Goal: Transaction & Acquisition: Purchase product/service

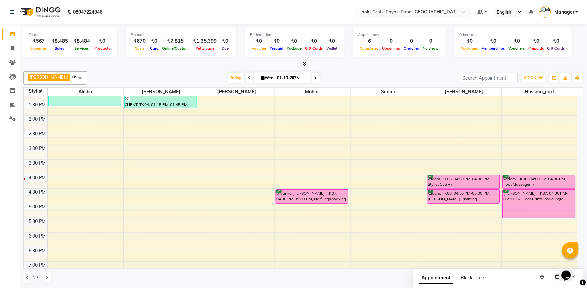
scroll to position [111, 0]
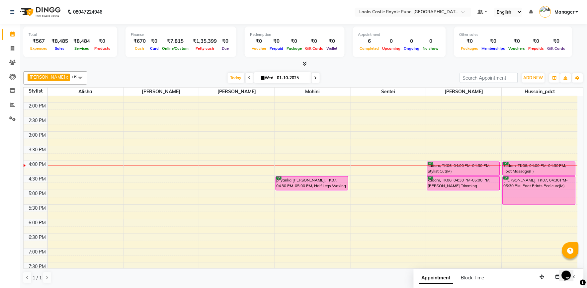
click at [290, 223] on div "10:00 AM 10:30 AM 11:00 AM 11:30 AM 12:00 PM 12:30 PM 1:00 PM 1:30 PM 2:00 PM 2…" at bounding box center [301, 175] width 554 height 379
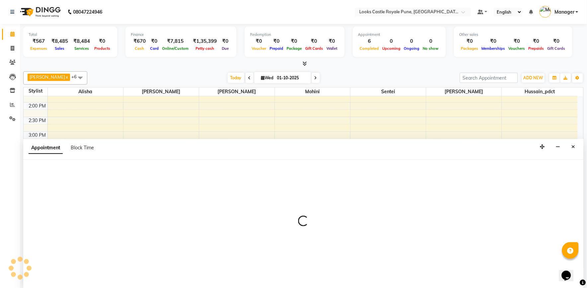
select select "64204"
select select "tentative"
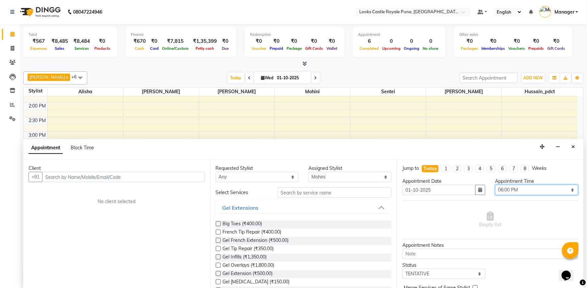
click at [510, 188] on select "Select 11:00 AM 11:15 AM 11:30 AM 11:45 AM 12:00 PM 12:15 PM 12:30 PM 12:45 PM …" at bounding box center [536, 190] width 83 height 10
select select "1095"
click at [495, 185] on select "Select 11:00 AM 11:15 AM 11:30 AM 11:45 AM 12:00 PM 12:15 PM 12:30 PM 12:45 PM …" at bounding box center [536, 190] width 83 height 10
click at [155, 178] on input "text" at bounding box center [123, 177] width 163 height 10
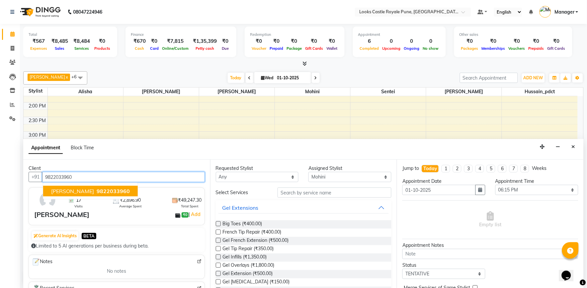
click at [111, 188] on span "9822033960" at bounding box center [113, 191] width 33 height 7
type input "9822033960"
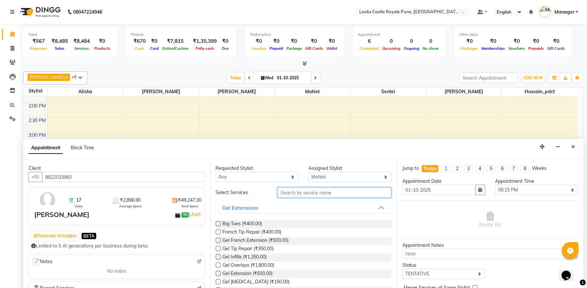
click at [290, 194] on input "text" at bounding box center [335, 193] width 114 height 10
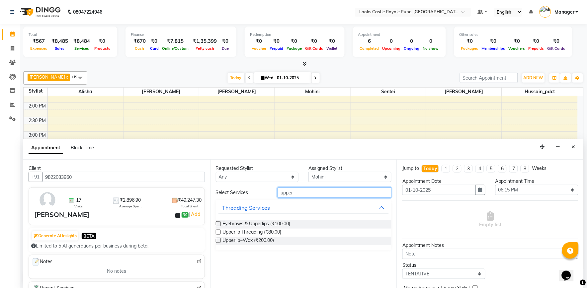
type input "upper"
click at [218, 231] on label at bounding box center [218, 232] width 5 height 5
click at [218, 231] on input "checkbox" at bounding box center [218, 233] width 4 height 4
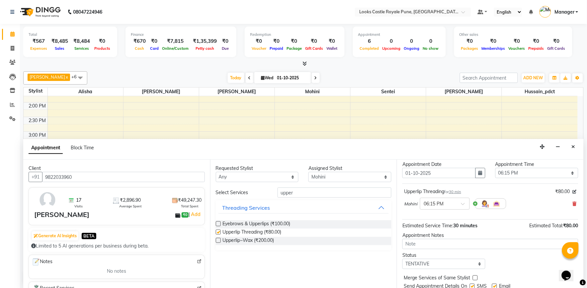
checkbox input "false"
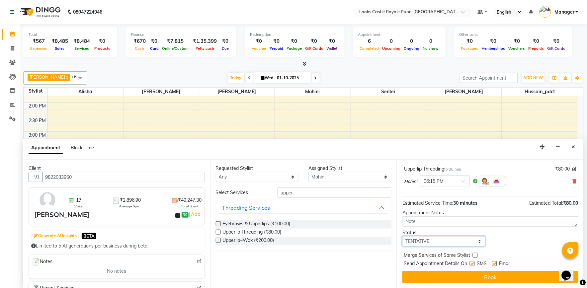
click at [436, 240] on select "Select TENTATIVE CONFIRM CHECK-IN UPCOMING" at bounding box center [443, 241] width 83 height 10
select select "confirm booking"
click at [403, 236] on select "Select TENTATIVE CONFIRM CHECK-IN UPCOMING" at bounding box center [443, 241] width 83 height 10
click at [449, 276] on button "Book" at bounding box center [490, 277] width 176 height 12
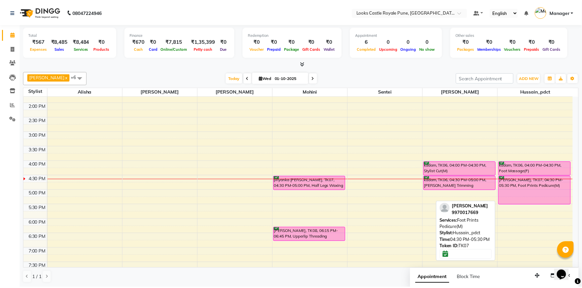
scroll to position [147, 0]
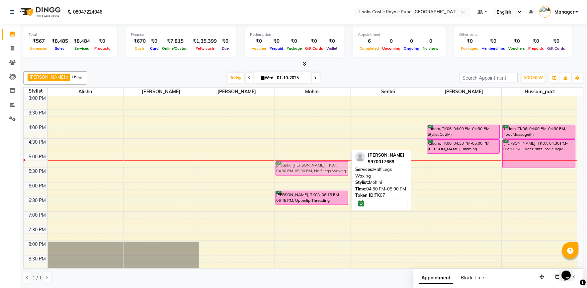
drag, startPoint x: 301, startPoint y: 144, endPoint x: 301, endPoint y: 164, distance: 20.2
click at [301, 164] on div "priyanka thakkar, TK07, 04:30 PM-05:00 PM, Half Legs Waxing sapana nahar, TK08,…" at bounding box center [312, 138] width 75 height 379
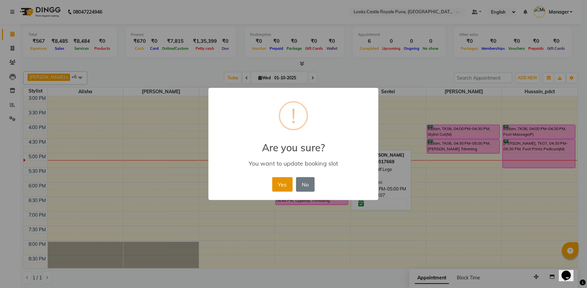
click at [283, 183] on button "Yes" at bounding box center [282, 184] width 20 height 15
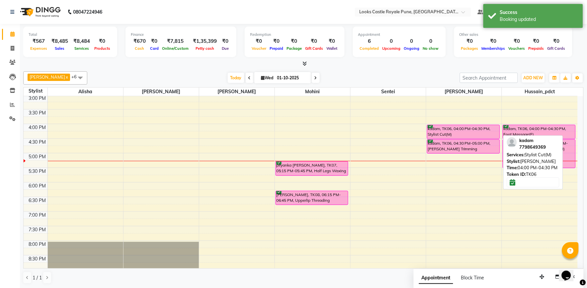
click at [445, 130] on div "kadam, TK06, 04:00 PM-04:30 PM, Stylist Cut(M)" at bounding box center [463, 132] width 72 height 14
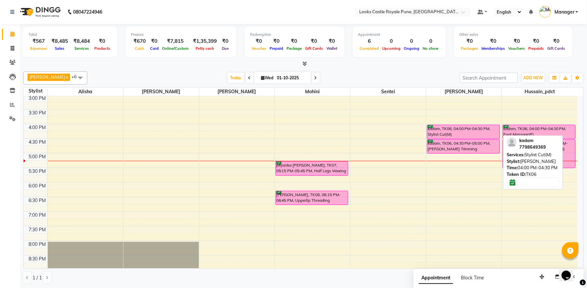
click at [453, 128] on div "kadam, TK06, 04:00 PM-04:30 PM, Stylist Cut(M)" at bounding box center [463, 132] width 72 height 14
select select "6"
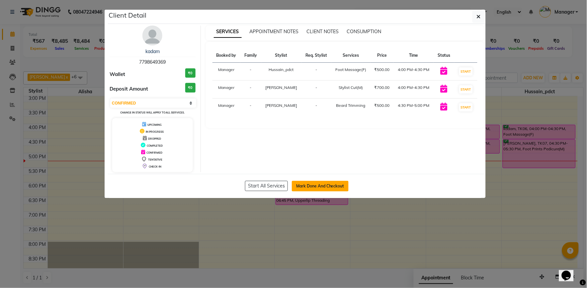
click at [293, 183] on button "Mark Done And Checkout" at bounding box center [320, 186] width 57 height 11
select select "service"
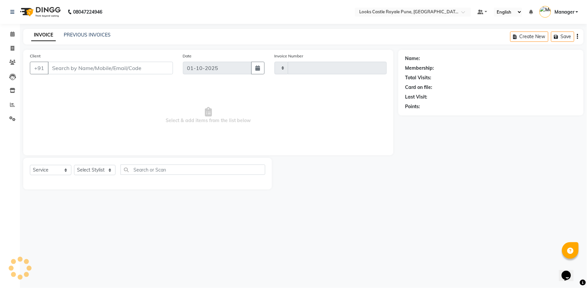
type input "3216"
select select "5915"
type input "7798649369"
select select "76322"
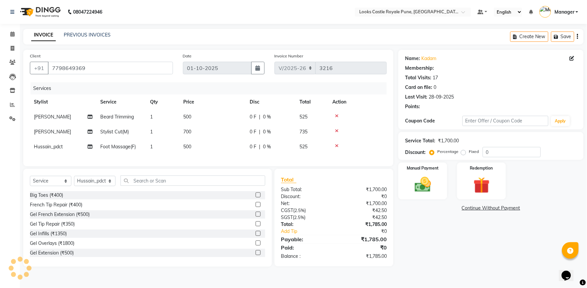
select select "1: Object"
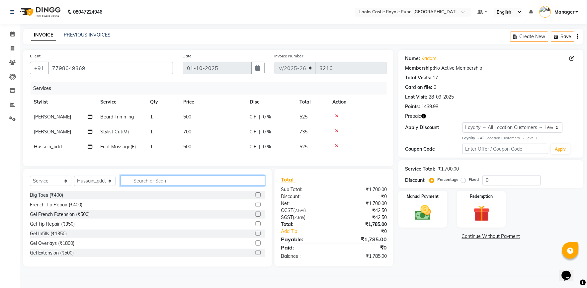
click at [163, 186] on input "text" at bounding box center [193, 181] width 145 height 10
drag, startPoint x: 90, startPoint y: 187, endPoint x: 90, endPoint y: 181, distance: 6.0
click at [90, 186] on select "Select Stylist Akshay Alisha Amir Anjali Arif Arman Christy Danish Eli Gloria H…" at bounding box center [94, 181] width 41 height 10
select select "71753"
click at [74, 182] on select "Select Stylist Akshay Alisha Amir Anjali Arif Arman Christy Danish Eli Gloria H…" at bounding box center [94, 181] width 41 height 10
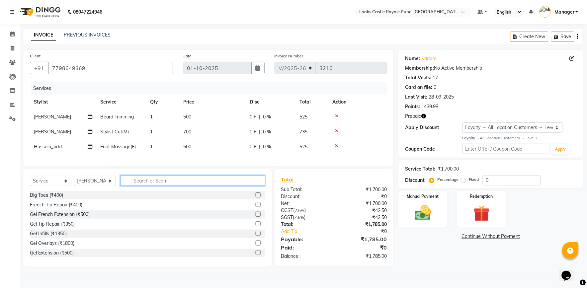
click at [136, 185] on input "text" at bounding box center [193, 181] width 145 height 10
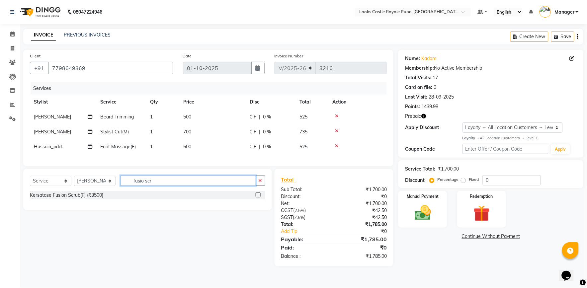
type input "fusio scr"
click at [257, 198] on label at bounding box center [258, 195] width 5 height 5
click at [257, 198] on input "checkbox" at bounding box center [258, 195] width 4 height 4
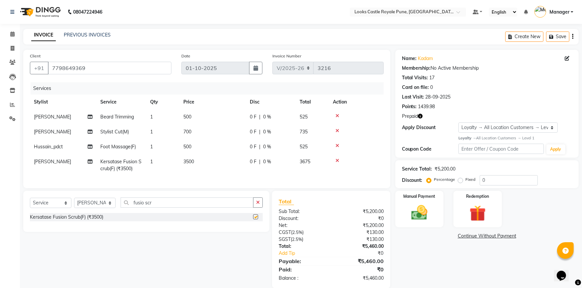
checkbox input "false"
click at [208, 166] on td "3500" at bounding box center [212, 165] width 66 height 22
select select "71753"
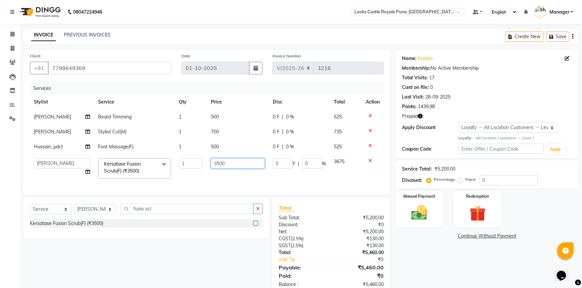
drag, startPoint x: 237, startPoint y: 162, endPoint x: 191, endPoint y: 164, distance: 46.2
click at [191, 164] on tr "Akshay Alisha Amir Anjali Arif Arman Christy Danish Eli Gloria Hafiz Hussain_pd…" at bounding box center [207, 168] width 354 height 28
type input "2500"
click at [410, 249] on div "Name: Kadam Membership: No Active Membership Total Visits: 17 Card on file: 0 L…" at bounding box center [489, 172] width 188 height 245
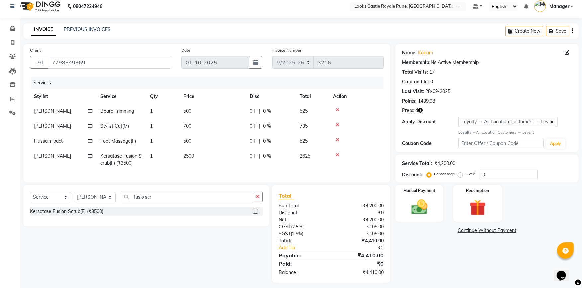
scroll to position [15, 0]
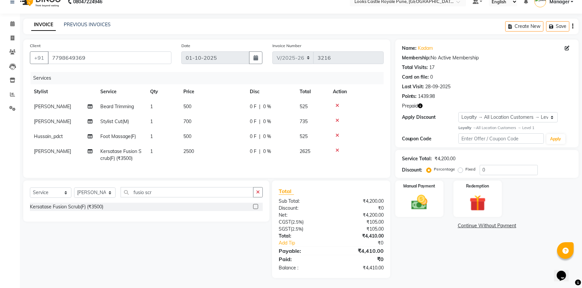
click at [198, 117] on td "700" at bounding box center [212, 121] width 66 height 15
select select "71753"
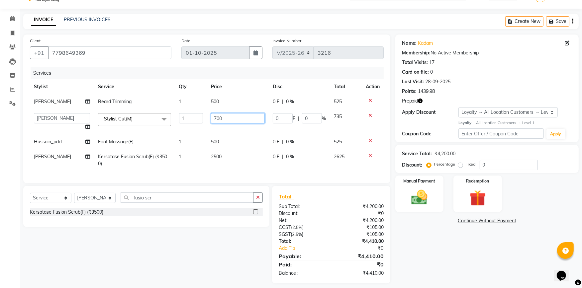
drag, startPoint x: 238, startPoint y: 117, endPoint x: 180, endPoint y: 116, distance: 58.4
click at [180, 116] on tr "Akshay Alisha Amir Anjali Arif Arman Christy Danish Eli Gloria Hafiz Hussain_pd…" at bounding box center [207, 121] width 354 height 25
type input "636"
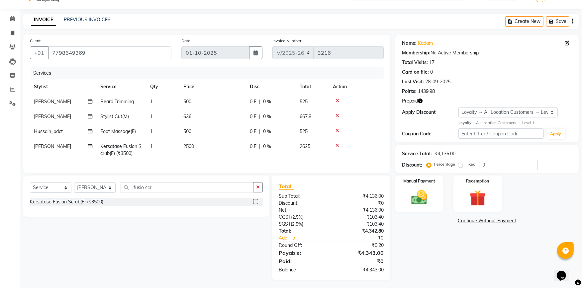
click at [201, 144] on tbody "Ravi Beard Trimming 1 500 0 F | 0 % 525 Ravi Stylist Cut(M) 1 636 0 F | 0 % 667…" at bounding box center [207, 127] width 354 height 67
click at [208, 133] on td "500" at bounding box center [212, 131] width 66 height 15
select select "76322"
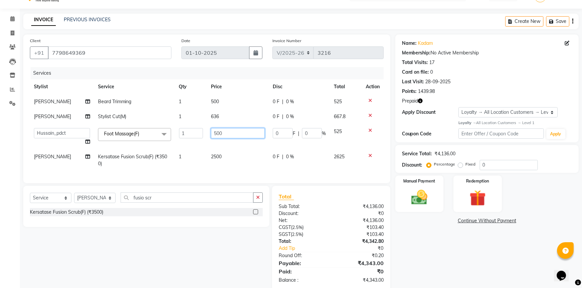
drag, startPoint x: 248, startPoint y: 135, endPoint x: 160, endPoint y: 139, distance: 88.1
click at [163, 139] on tr "Akshay Alisha Amir Anjali Arif Arman Christy Danish Eli Gloria Hafiz Hussain_pd…" at bounding box center [207, 136] width 354 height 25
type input "1200"
click at [217, 108] on td "500" at bounding box center [238, 101] width 62 height 15
select select "71753"
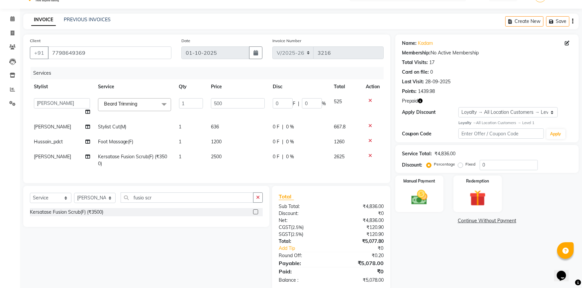
click at [432, 256] on div "Name: Kadam Membership: No Active Membership Total Visits: 17 Card on file: 0 L…" at bounding box center [489, 163] width 188 height 256
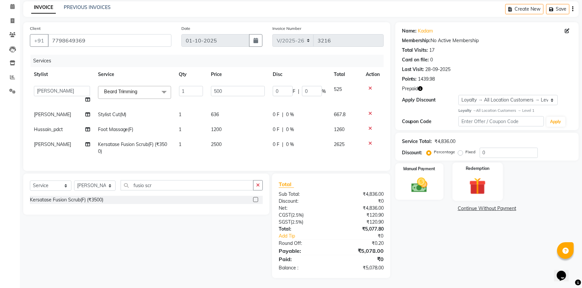
click at [467, 188] on img at bounding box center [477, 186] width 27 height 21
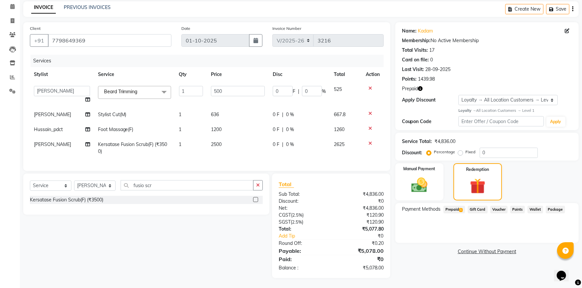
click at [447, 206] on span "Prepaid 1" at bounding box center [454, 210] width 22 height 8
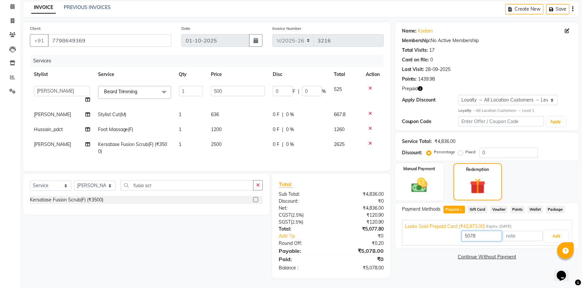
click at [479, 232] on input "5078" at bounding box center [481, 236] width 40 height 10
type input "5"
type input "4836"
click at [553, 231] on button "Add" at bounding box center [556, 236] width 24 height 11
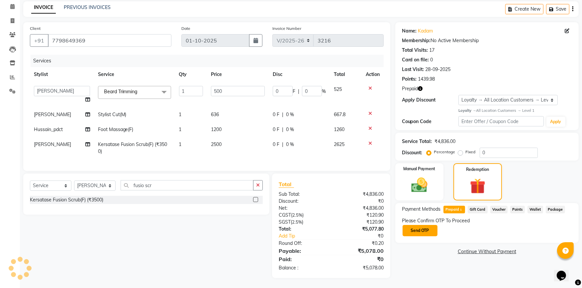
click at [419, 226] on button "Send OTP" at bounding box center [419, 230] width 35 height 11
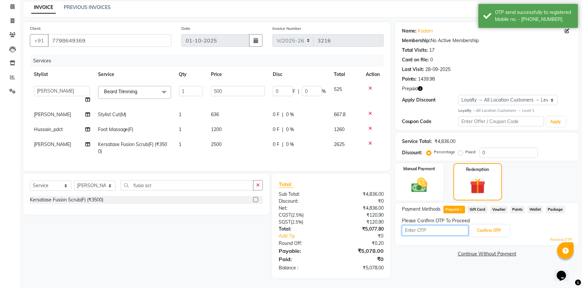
click at [427, 226] on input "text" at bounding box center [435, 230] width 66 height 10
type input "7872"
click at [485, 228] on button "Confirm OTP" at bounding box center [489, 230] width 40 height 11
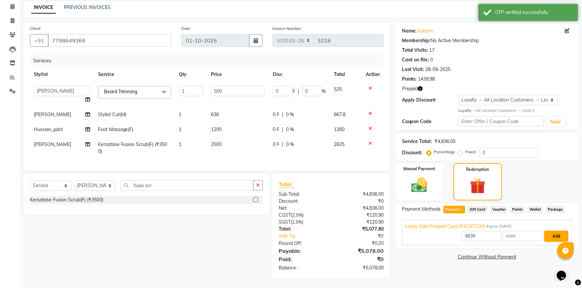
click at [549, 232] on button "Add" at bounding box center [556, 236] width 24 height 11
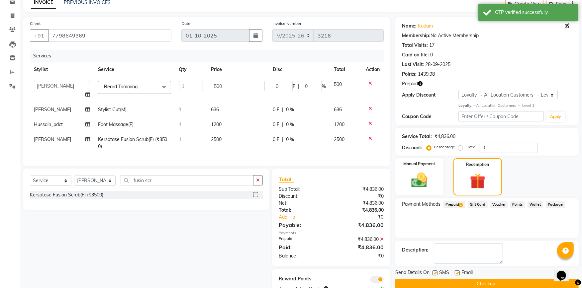
scroll to position [58, 0]
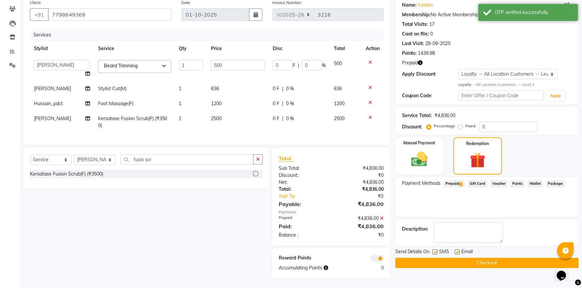
click at [485, 258] on button "Checkout" at bounding box center [486, 263] width 183 height 10
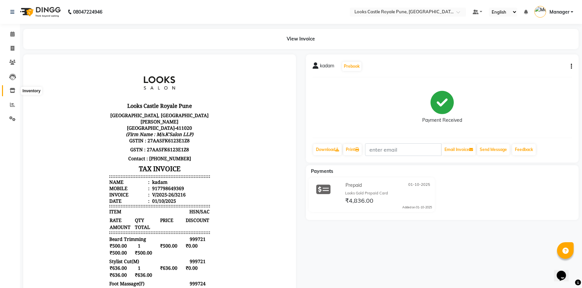
click at [14, 89] on icon at bounding box center [13, 90] width 6 height 5
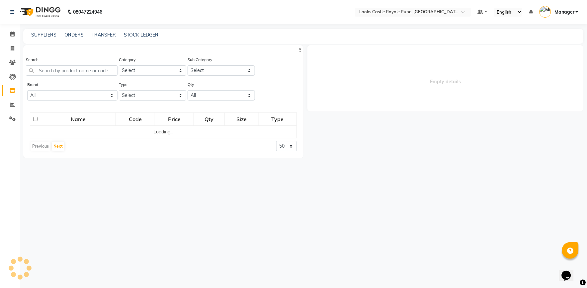
select select
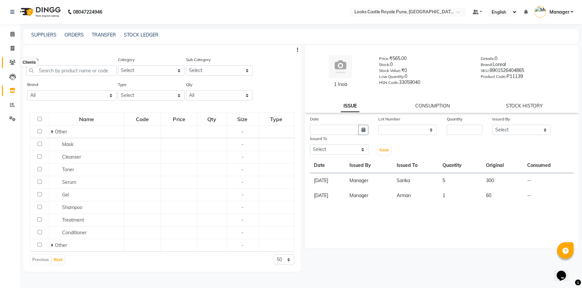
click at [11, 62] on icon at bounding box center [12, 62] width 6 height 5
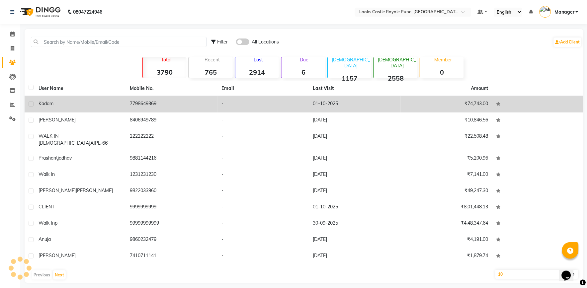
click at [56, 106] on div "kadam" at bounding box center [81, 103] width 84 height 7
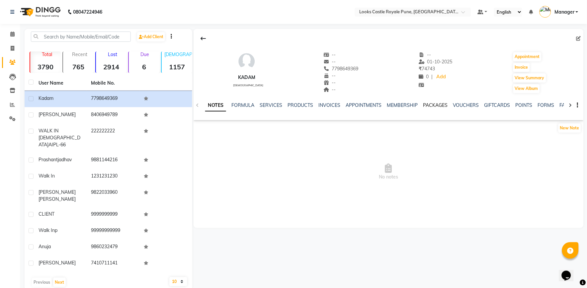
click at [434, 104] on link "PACKAGES" at bounding box center [435, 105] width 25 height 6
click at [434, 104] on link "VOUCHERS" at bounding box center [433, 105] width 26 height 6
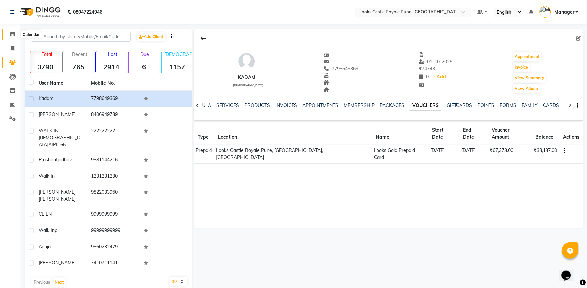
click at [11, 37] on icon at bounding box center [12, 34] width 4 height 5
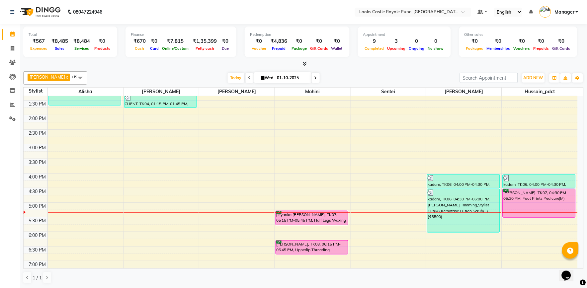
scroll to position [135, 0]
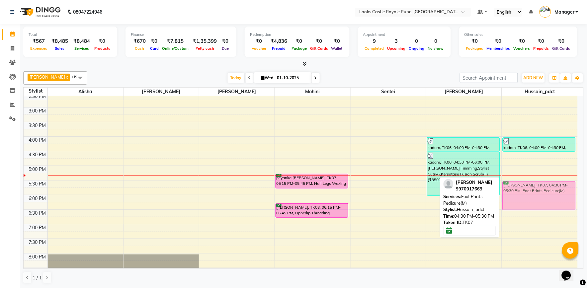
drag, startPoint x: 523, startPoint y: 163, endPoint x: 523, endPoint y: 191, distance: 27.9
click at [523, 191] on div "kadam, TK06, 04:00 PM-04:30 PM, Foot Massage(F) priyanka thakkar, TK07, 04:30 P…" at bounding box center [540, 150] width 76 height 379
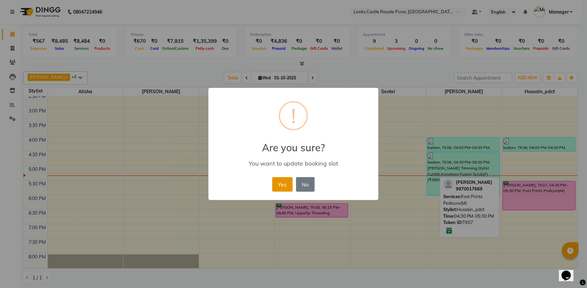
click at [284, 184] on button "Yes" at bounding box center [282, 184] width 20 height 15
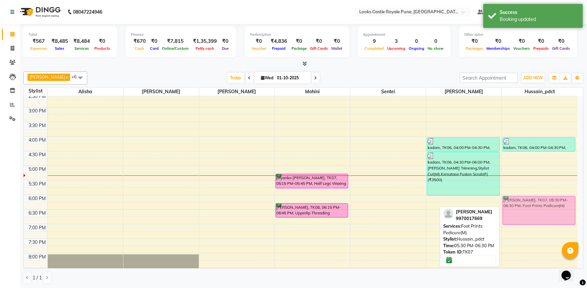
drag, startPoint x: 525, startPoint y: 197, endPoint x: 530, endPoint y: 214, distance: 18.0
click at [530, 214] on div "kadam, TK06, 04:00 PM-04:30 PM, Foot Massage(F) priyanka thakkar, TK07, 05:30 P…" at bounding box center [540, 150] width 76 height 379
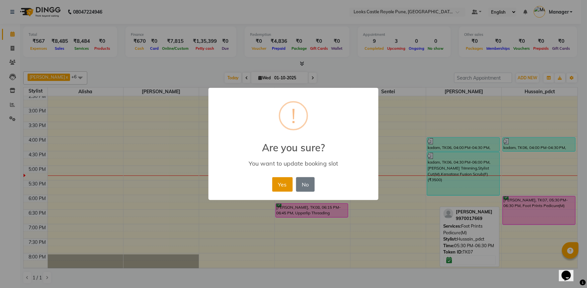
click at [282, 186] on button "Yes" at bounding box center [282, 184] width 20 height 15
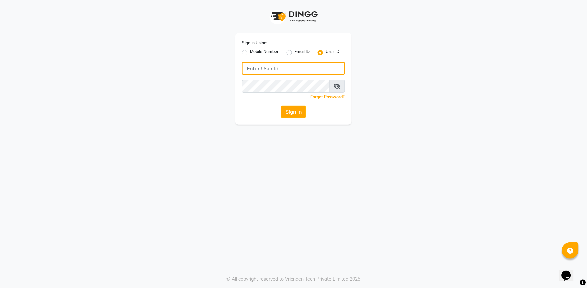
type input "e2555-01"
click at [300, 111] on button "Sign In" at bounding box center [293, 112] width 25 height 13
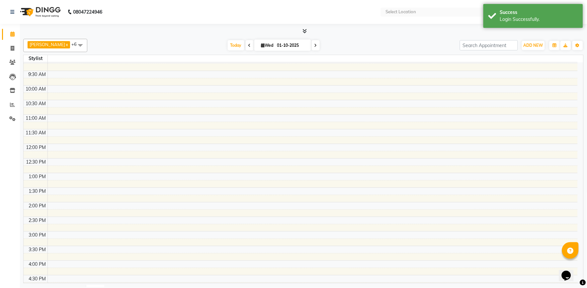
scroll to position [74, 0]
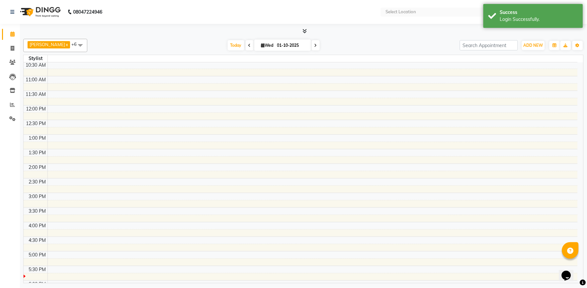
select select "en"
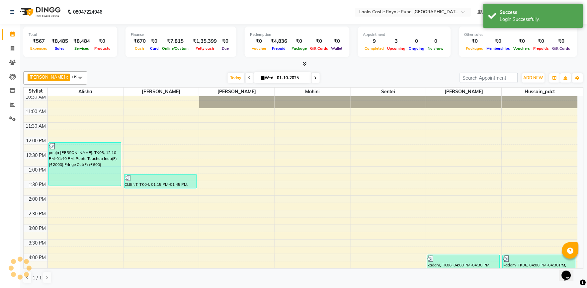
scroll to position [0, 0]
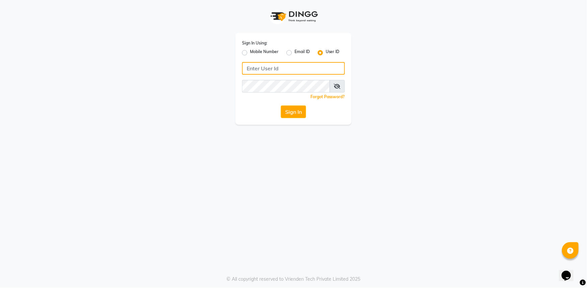
type input "e2555-01"
click at [268, 137] on div "Sign In Using: Mobile Number Email ID User ID e2555-01 Remember me Forgot Passw…" at bounding box center [293, 144] width 587 height 288
click at [284, 107] on button "Sign In" at bounding box center [293, 112] width 25 height 13
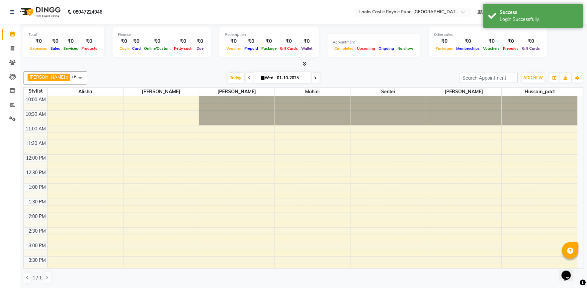
select select "en"
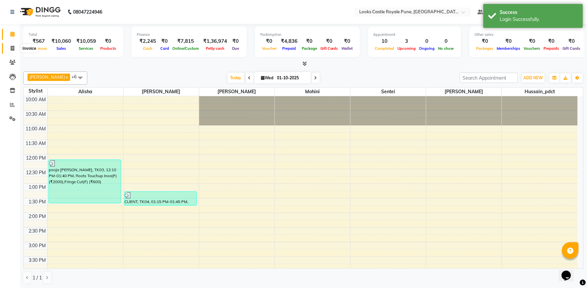
drag, startPoint x: 7, startPoint y: 48, endPoint x: 11, endPoint y: 49, distance: 3.7
click at [7, 48] on span at bounding box center [13, 49] width 12 height 8
select select "service"
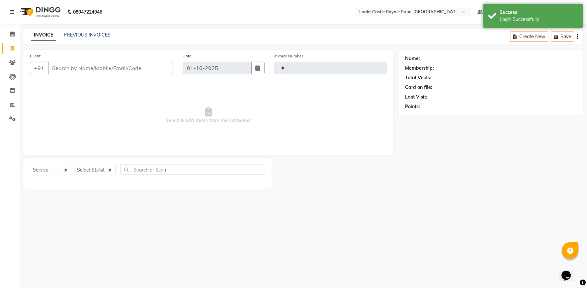
type input "3218"
select select "5915"
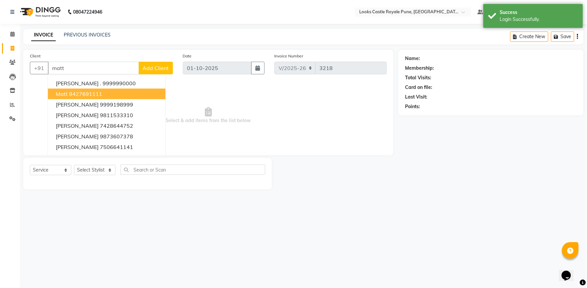
click at [84, 91] on ngb-highlight "8427691111" at bounding box center [85, 94] width 33 height 7
type input "8427691111"
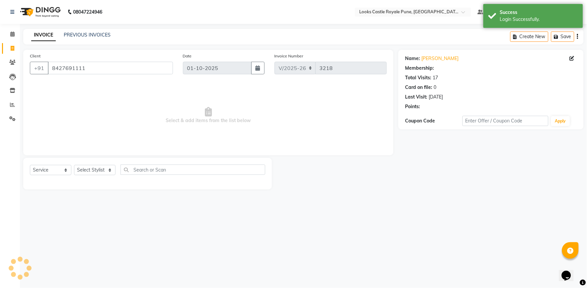
select select "1: Object"
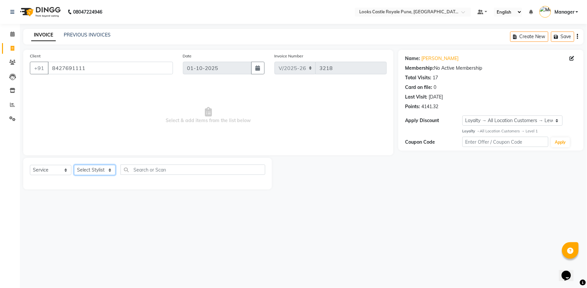
drag, startPoint x: 87, startPoint y: 170, endPoint x: 87, endPoint y: 164, distance: 6.3
click at [87, 170] on select "Select Stylist Akshay Alisha Amir Anjali Arif Arman Christy Danish Eli Gloria H…" at bounding box center [94, 170] width 41 height 10
select select "71753"
click at [74, 165] on select "Select Stylist Akshay Alisha Amir Anjali Arif Arman Christy Danish Eli Gloria H…" at bounding box center [94, 170] width 41 height 10
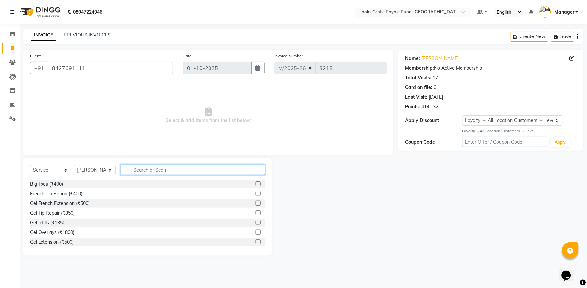
click at [141, 171] on input "text" at bounding box center [193, 170] width 145 height 10
type input "cut"
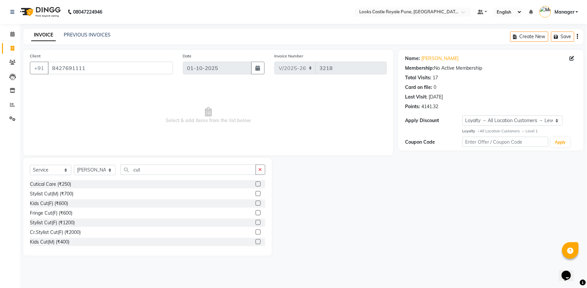
click at [256, 195] on label at bounding box center [258, 193] width 5 height 5
click at [256, 195] on input "checkbox" at bounding box center [258, 194] width 4 height 4
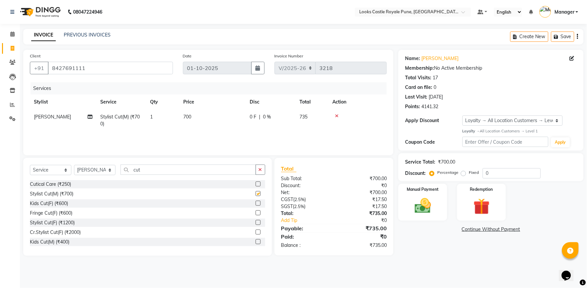
checkbox input "false"
click at [170, 173] on input "cut" at bounding box center [188, 170] width 135 height 10
type input "c"
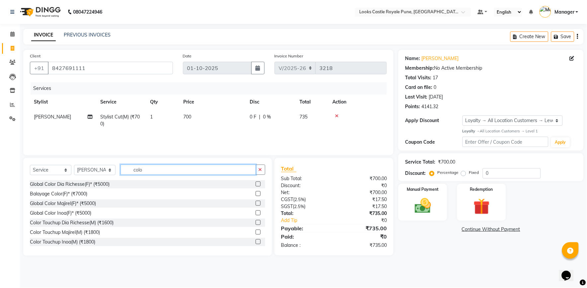
type input "colo"
click at [256, 221] on label at bounding box center [258, 222] width 5 height 5
click at [256, 221] on input "checkbox" at bounding box center [258, 223] width 4 height 4
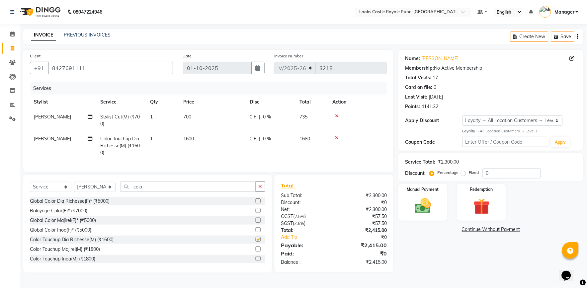
checkbox input "false"
click at [206, 148] on td "1600" at bounding box center [212, 145] width 66 height 29
select select "71753"
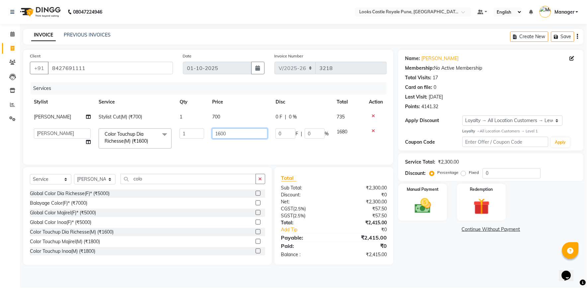
drag, startPoint x: 245, startPoint y: 135, endPoint x: 207, endPoint y: 132, distance: 38.0
click at [209, 132] on td "1600" at bounding box center [239, 138] width 63 height 28
type input "1700"
click at [227, 114] on td "700" at bounding box center [239, 117] width 63 height 15
select select "71753"
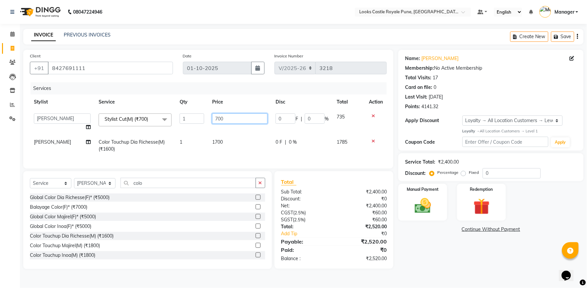
drag, startPoint x: 232, startPoint y: 117, endPoint x: 179, endPoint y: 113, distance: 52.6
click at [185, 112] on tr "Akshay Alisha Amir Anjali Arif Arman Christy Danish Eli Gloria Hafiz Hussain_pd…" at bounding box center [208, 122] width 357 height 25
type input "636"
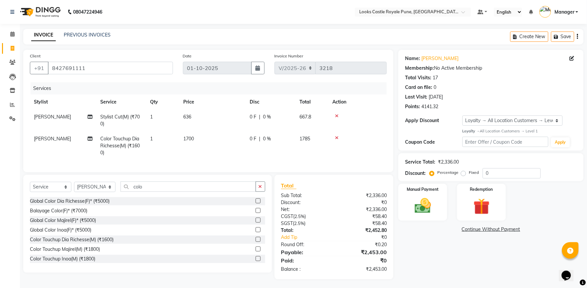
click at [418, 251] on div "Name: Matt Membership: No Active Membership Total Visits: 17 Card on file: 0 La…" at bounding box center [493, 165] width 190 height 230
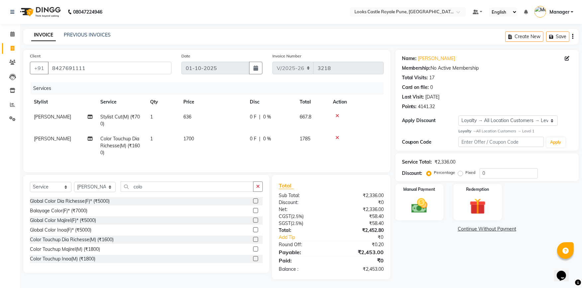
scroll to position [7, 0]
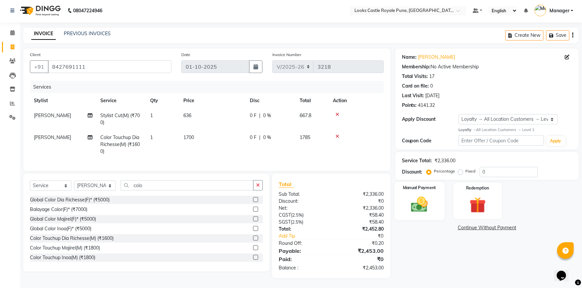
click at [413, 199] on img at bounding box center [418, 204] width 27 height 19
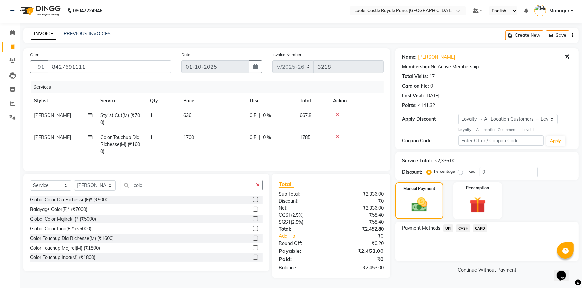
click at [462, 224] on span "CASH" at bounding box center [463, 228] width 14 height 8
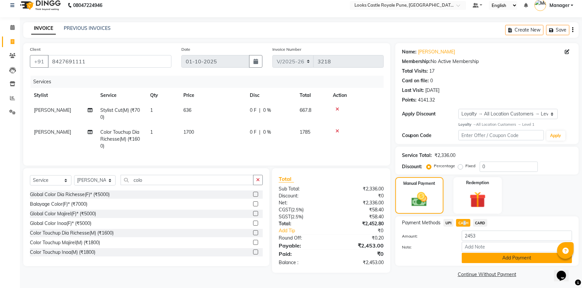
drag, startPoint x: 462, startPoint y: 221, endPoint x: 482, endPoint y: 261, distance: 44.4
click at [482, 261] on button "Add Payment" at bounding box center [516, 258] width 110 height 10
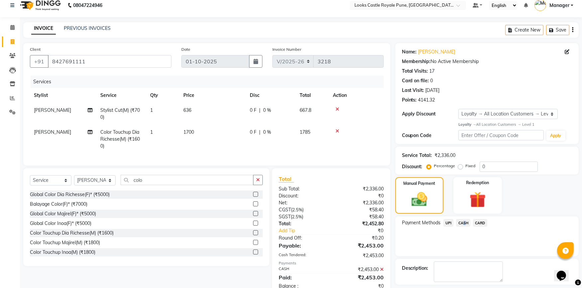
scroll to position [63, 0]
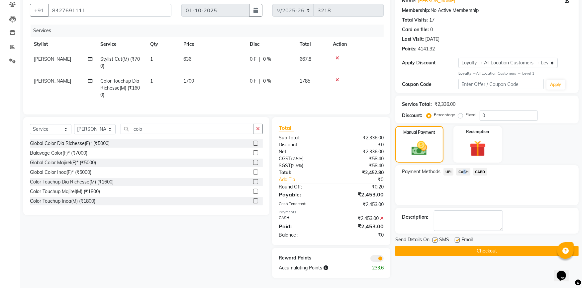
click at [481, 246] on button "Checkout" at bounding box center [486, 251] width 183 height 10
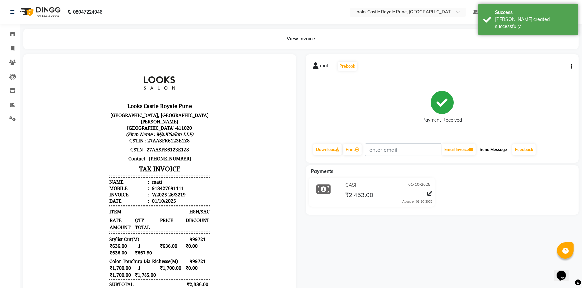
click at [488, 148] on button "Send Message" at bounding box center [493, 149] width 33 height 11
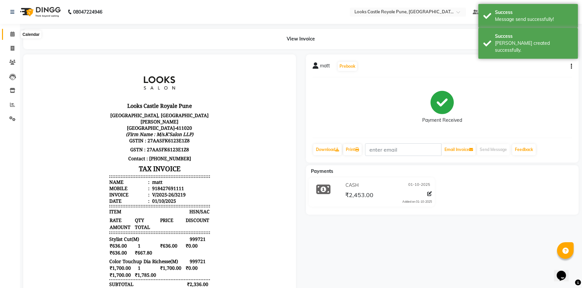
click at [13, 36] on icon at bounding box center [12, 34] width 4 height 5
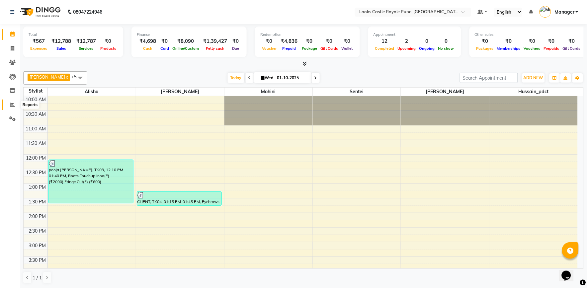
click at [12, 104] on icon at bounding box center [12, 104] width 5 height 5
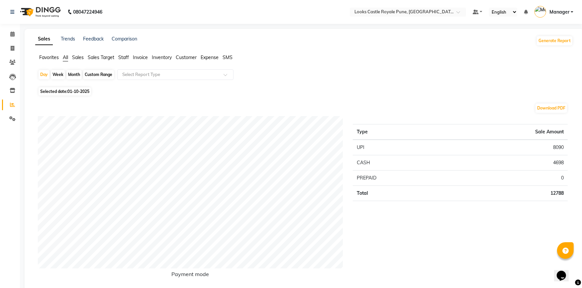
click at [204, 55] on span "Expense" at bounding box center [210, 57] width 18 height 6
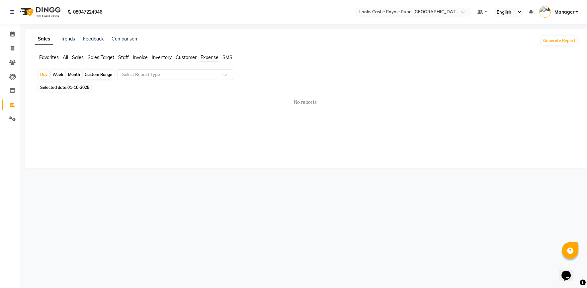
click at [186, 78] on div "Select Report Type" at bounding box center [175, 74] width 116 height 11
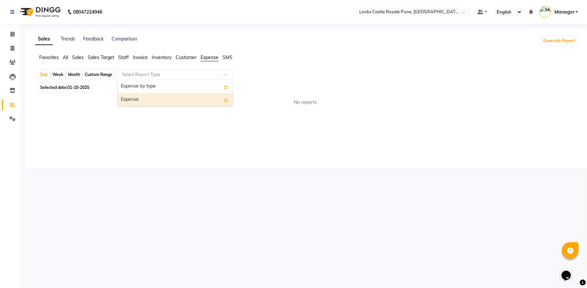
click at [174, 99] on div "Expense" at bounding box center [176, 99] width 116 height 13
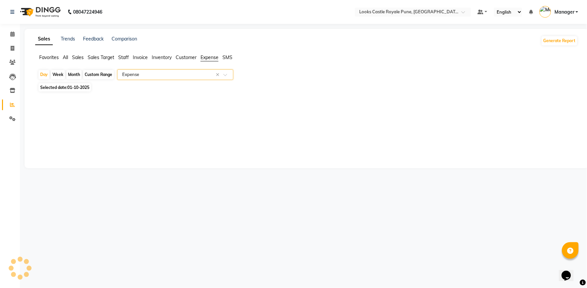
select select "full_report"
select select "csv"
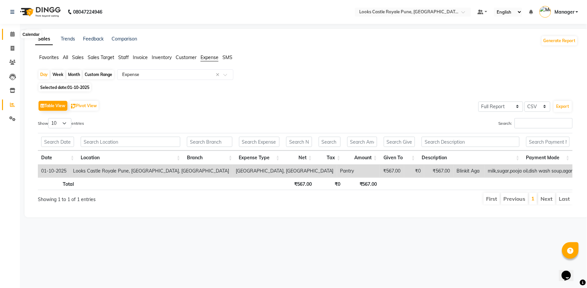
click at [10, 31] on span at bounding box center [13, 35] width 12 height 8
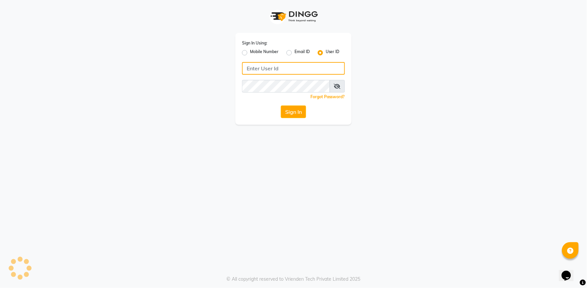
type input "e2555-01"
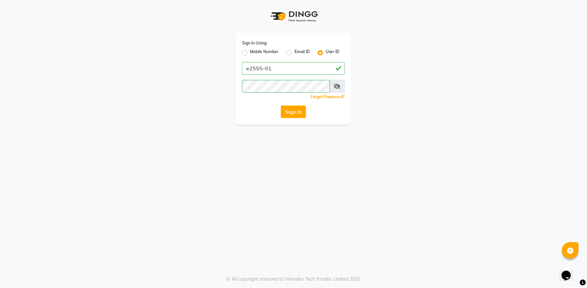
drag, startPoint x: 479, startPoint y: 77, endPoint x: 477, endPoint y: 74, distance: 4.3
click at [479, 77] on div "Sign In Using: Mobile Number Email ID User ID e2555-01 Remember me Forgot Passw…" at bounding box center [293, 62] width 378 height 125
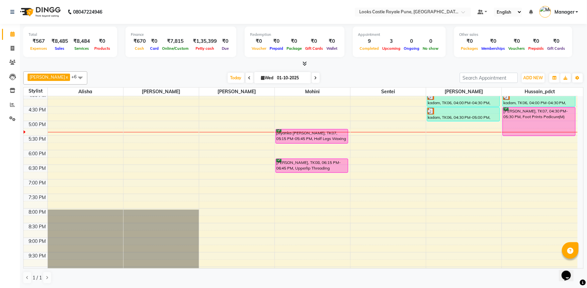
scroll to position [184, 0]
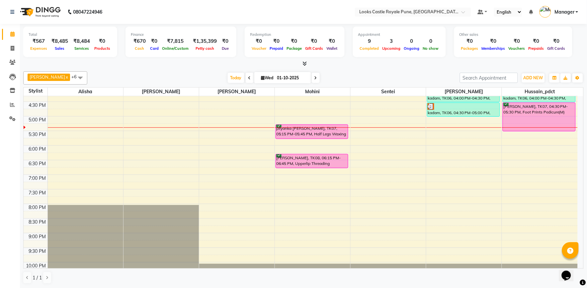
click at [37, 77] on span "[PERSON_NAME]" at bounding box center [48, 76] width 36 height 5
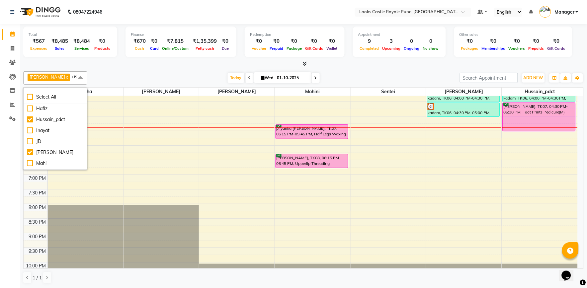
scroll to position [147, 0]
click at [53, 117] on div "[PERSON_NAME]" at bounding box center [55, 115] width 57 height 7
checkbox input "false"
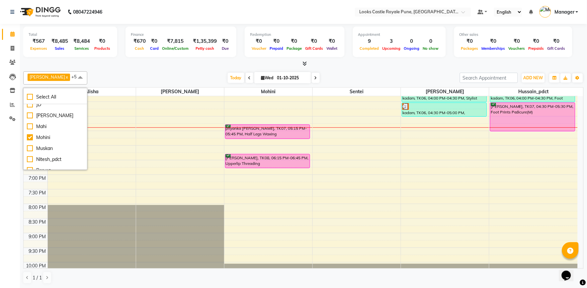
click at [121, 76] on div "Today Wed 01-10-2025" at bounding box center [274, 78] width 366 height 10
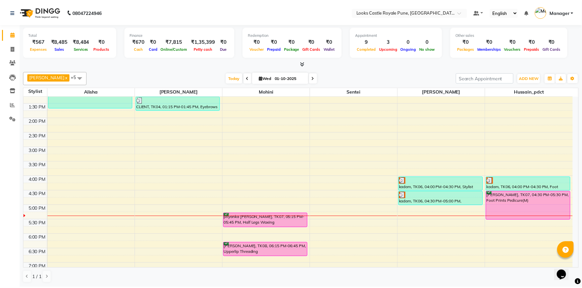
scroll to position [111, 0]
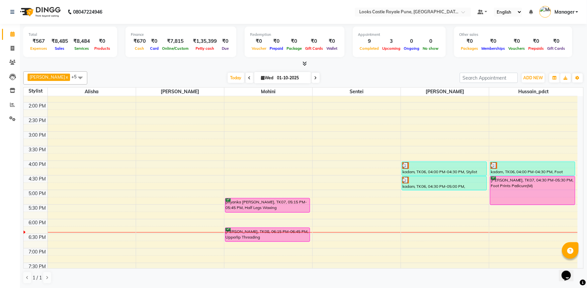
click at [271, 220] on div "10:00 AM 10:30 AM 11:00 AM 11:30 AM 12:00 PM 12:30 PM 1:00 PM 1:30 PM 2:00 PM 2…" at bounding box center [301, 175] width 554 height 379
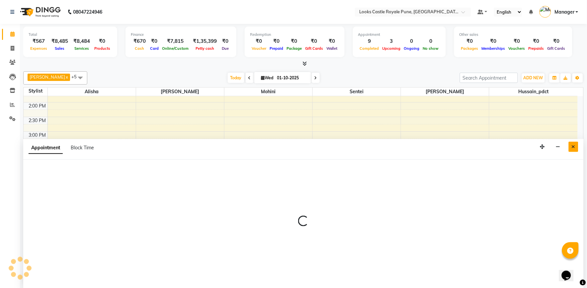
select select "64204"
select select "tentative"
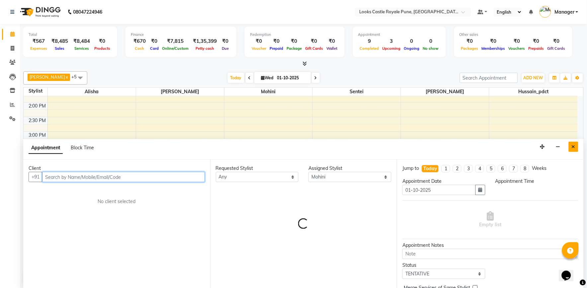
select select "1065"
click at [576, 147] on button "Close" at bounding box center [574, 147] width 10 height 10
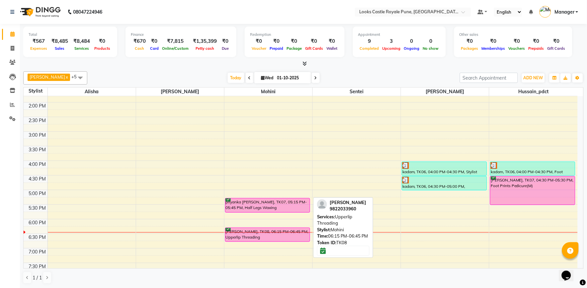
click at [261, 237] on div "[PERSON_NAME], TK08, 06:15 PM-06:45 PM, Upperlip Threading" at bounding box center [267, 235] width 85 height 14
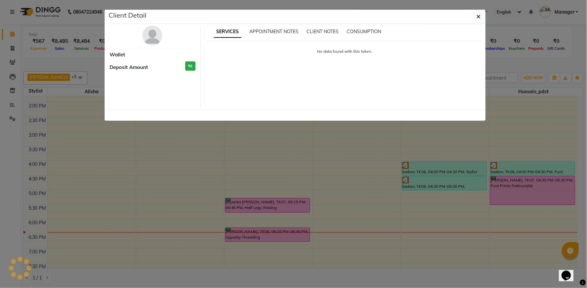
select select "6"
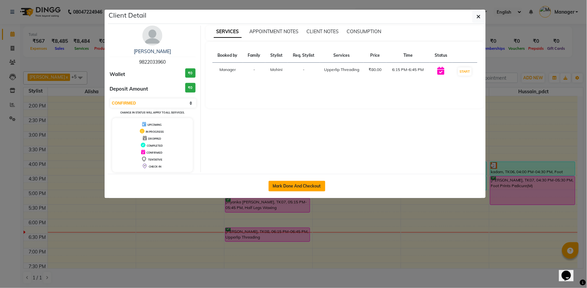
click at [302, 188] on button "Mark Done And Checkout" at bounding box center [297, 186] width 57 height 11
select select "service"
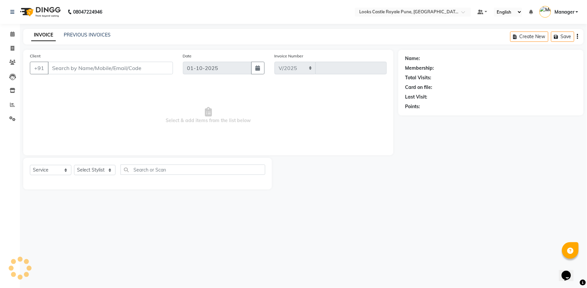
select select "5915"
type input "3218"
type input "9822033960"
select select "64204"
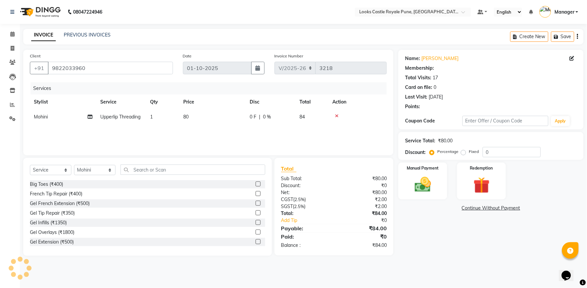
select select "1: Object"
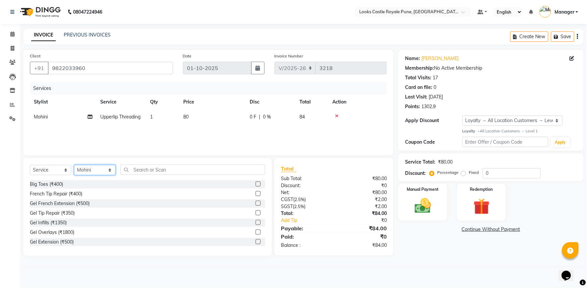
click at [96, 171] on select "Select Stylist Akshay Alisha Amir Anjali Arif Arman Christy Danish Eli Gloria H…" at bounding box center [94, 170] width 41 height 10
click at [163, 167] on input "text" at bounding box center [193, 170] width 145 height 10
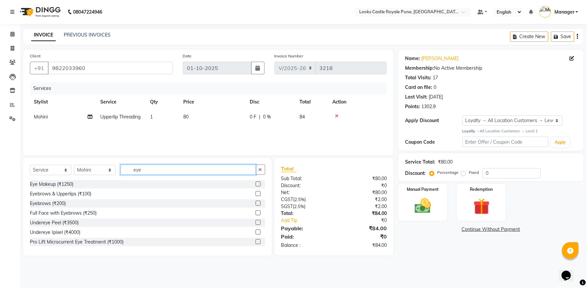
type input "eye"
click at [256, 204] on label at bounding box center [258, 203] width 5 height 5
click at [256, 204] on input "checkbox" at bounding box center [258, 203] width 4 height 4
click at [145, 169] on input "eye" at bounding box center [188, 170] width 135 height 10
checkbox input "false"
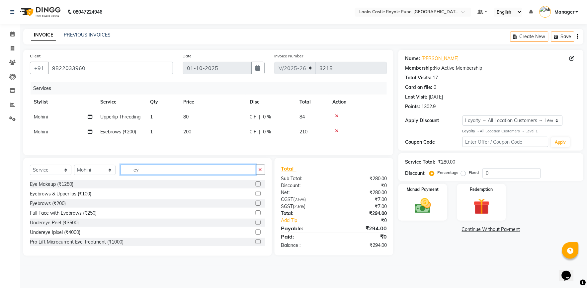
type input "e"
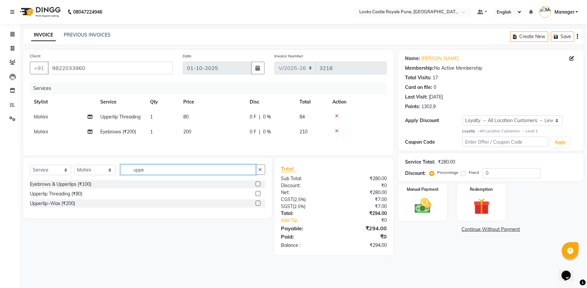
type input "uppe"
click at [262, 203] on div at bounding box center [261, 204] width 10 height 8
click at [258, 204] on label at bounding box center [258, 203] width 5 height 5
click at [258, 204] on input "checkbox" at bounding box center [258, 203] width 4 height 4
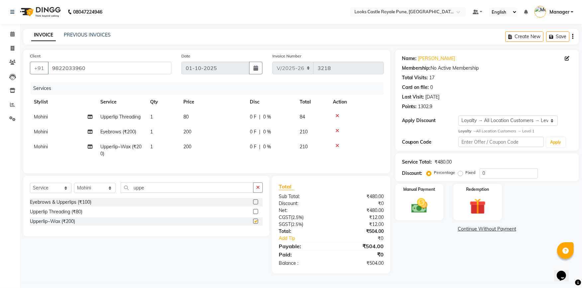
checkbox input "false"
click at [337, 115] on icon at bounding box center [337, 116] width 4 height 5
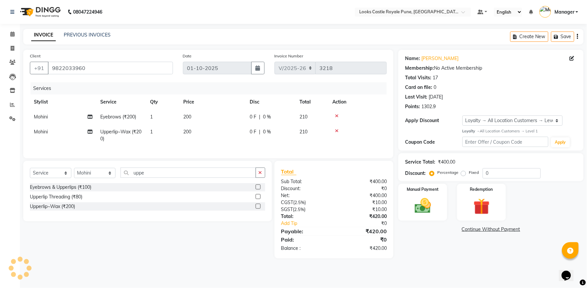
click at [201, 118] on td "200" at bounding box center [212, 117] width 66 height 15
select select "64204"
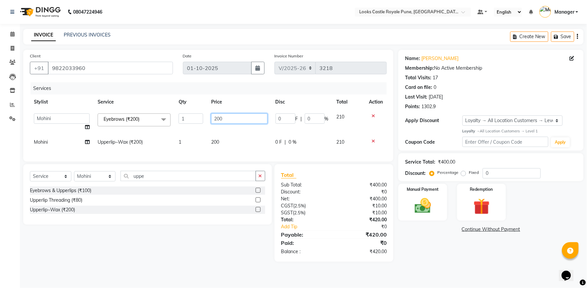
drag, startPoint x: 228, startPoint y: 118, endPoint x: 157, endPoint y: 106, distance: 72.0
click at [166, 115] on tr "Akshay Alisha Amir Anjali Arif Arman Christy Danish Eli Gloria Hafiz Hussain_pd…" at bounding box center [208, 122] width 357 height 25
type input "102"
click at [236, 143] on td "200" at bounding box center [239, 142] width 64 height 15
select select "64204"
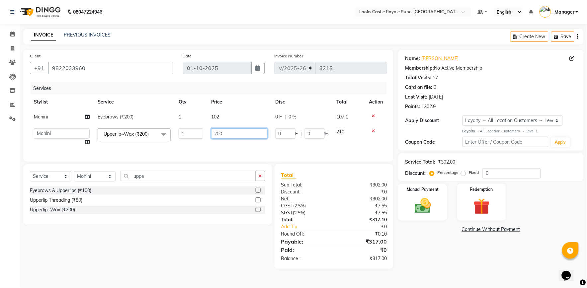
drag, startPoint x: 237, startPoint y: 131, endPoint x: 125, endPoint y: 108, distance: 113.8
click at [148, 127] on tr "Akshay Alisha Amir Anjali Arif Arman Christy Danish Eli Gloria Hafiz Hussain_pd…" at bounding box center [208, 136] width 357 height 25
type input "160"
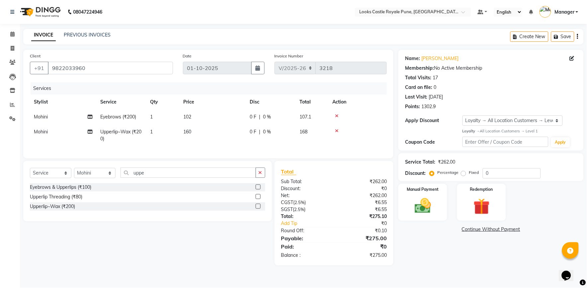
click at [426, 252] on div "Name: Sapana Nahar Membership: No Active Membership Total Visits: 17 Card on fi…" at bounding box center [493, 158] width 190 height 216
click at [433, 213] on img at bounding box center [423, 206] width 28 height 20
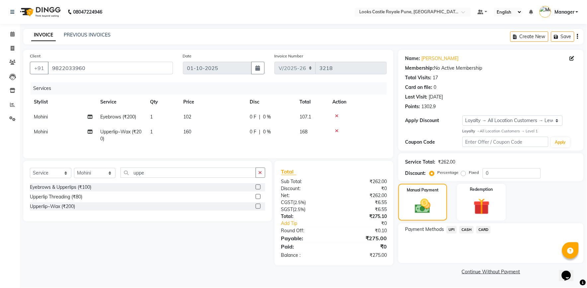
click at [452, 231] on span "UPI" at bounding box center [451, 230] width 10 height 8
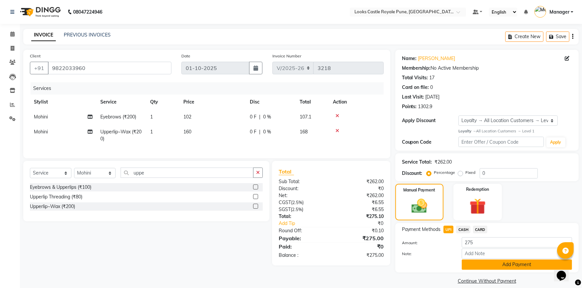
click at [483, 262] on button "Add Payment" at bounding box center [516, 265] width 110 height 10
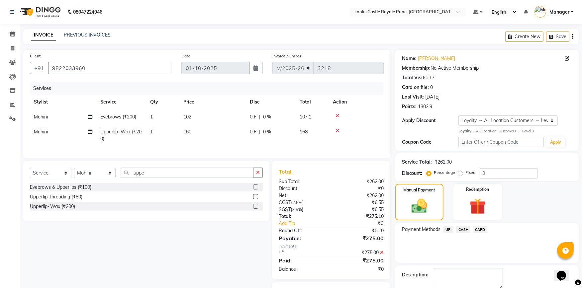
scroll to position [39, 0]
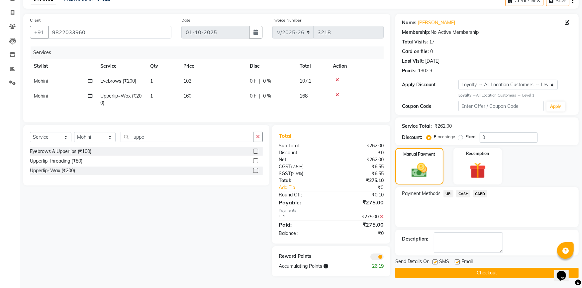
click at [480, 268] on button "Checkout" at bounding box center [486, 273] width 183 height 10
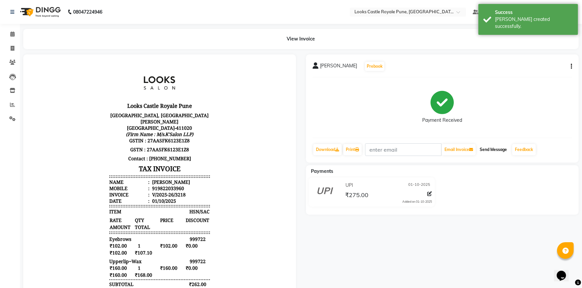
click at [490, 150] on button "Send Message" at bounding box center [493, 149] width 33 height 11
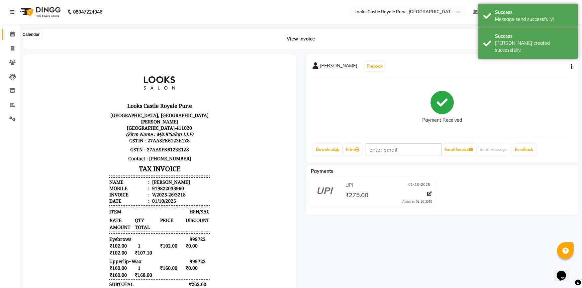
click at [11, 34] on icon at bounding box center [12, 34] width 4 height 5
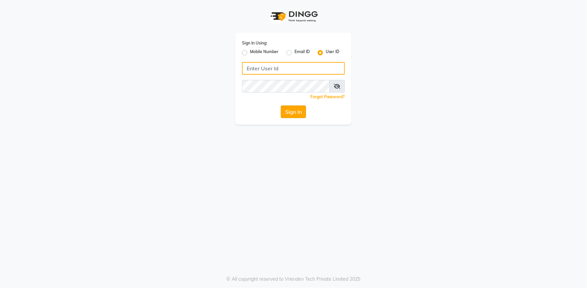
type input "e2555-01"
click at [293, 111] on button "Sign In" at bounding box center [293, 112] width 25 height 13
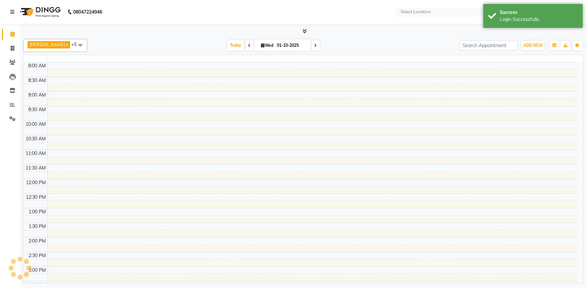
select select "en"
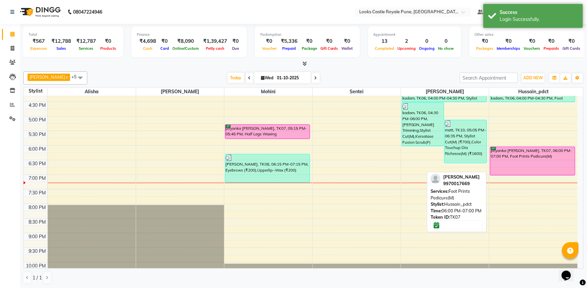
click at [526, 160] on div "priyanka [PERSON_NAME], TK07, 06:00 PM-07:00 PM, Foot Prints Pedicure(M)" at bounding box center [532, 161] width 85 height 28
select select "6"
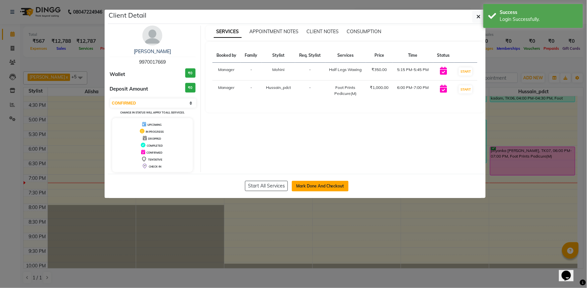
click at [311, 188] on button "Mark Done And Checkout" at bounding box center [320, 186] width 57 height 11
select select "5915"
select select "service"
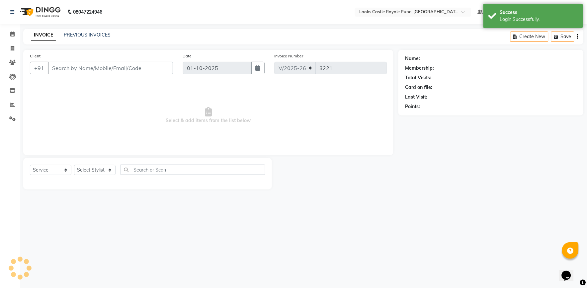
type input "9970017669"
select select "76322"
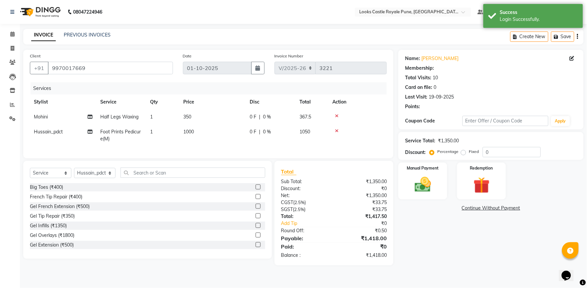
select select "1: Object"
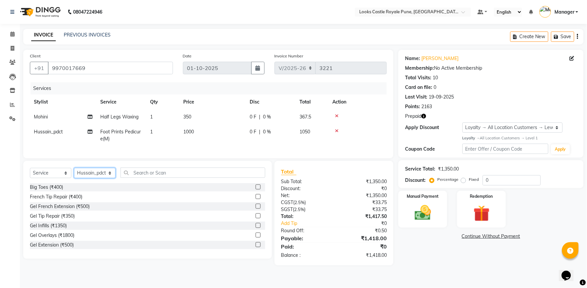
click at [95, 177] on select "Select Stylist Akshay Alisha Amir Anjali Arif Arman Christy Danish Eli Gloria H…" at bounding box center [94, 173] width 41 height 10
select select "64204"
click at [74, 174] on select "Select Stylist Akshay Alisha Amir Anjali Arif Arman Christy Danish Eli Gloria H…" at bounding box center [94, 173] width 41 height 10
click at [151, 178] on input "text" at bounding box center [193, 173] width 145 height 10
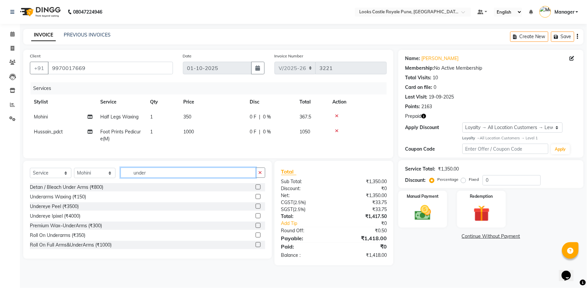
type input "under"
click at [256, 199] on label at bounding box center [258, 196] width 5 height 5
click at [256, 199] on input "checkbox" at bounding box center [258, 197] width 4 height 4
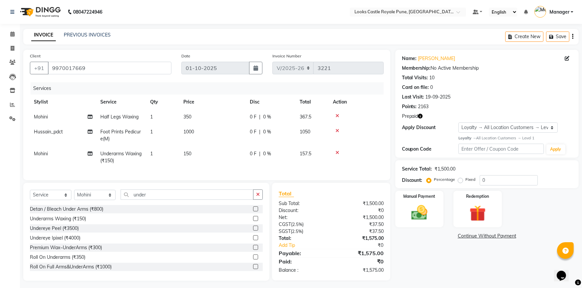
checkbox input "false"
click at [207, 158] on td "150" at bounding box center [212, 157] width 66 height 22
select select "64204"
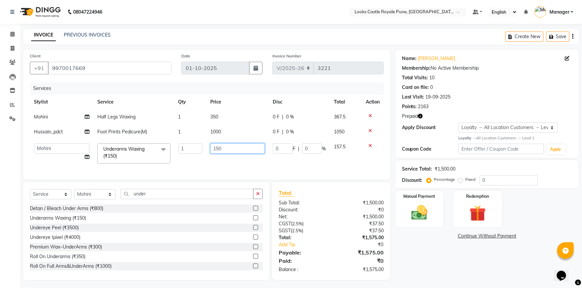
drag, startPoint x: 236, startPoint y: 151, endPoint x: 182, endPoint y: 149, distance: 54.1
click at [182, 149] on tr "Akshay Alisha Amir Anjali Arif Arman Christy Danish Eli Gloria Hafiz Hussain_pd…" at bounding box center [207, 153] width 354 height 28
type input "350"
click at [215, 132] on td "1000" at bounding box center [237, 131] width 62 height 15
select select "76322"
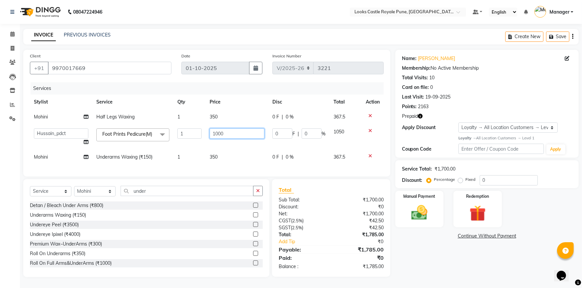
drag, startPoint x: 204, startPoint y: 131, endPoint x: 176, endPoint y: 128, distance: 28.1
click at [198, 130] on tr "Akshay Alisha Amir Anjali Arif Arman Christy Danish Eli Gloria Hafiz Hussain_pd…" at bounding box center [207, 136] width 354 height 25
type input "1700"
click at [220, 123] on td "350" at bounding box center [236, 117] width 63 height 15
select select "64204"
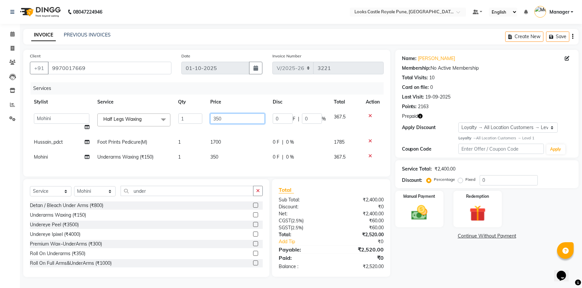
drag, startPoint x: 234, startPoint y: 118, endPoint x: 189, endPoint y: 116, distance: 45.2
click at [190, 117] on tr "Akshay Alisha Amir Anjali Arif Arman Christy Danish Eli Gloria Hafiz Hussain_pd…" at bounding box center [207, 122] width 354 height 25
type input "750"
click at [418, 244] on div "Name: Priyanka Thakkar Membership: No Active Membership Total Visits: 10 Card o…" at bounding box center [489, 163] width 188 height 227
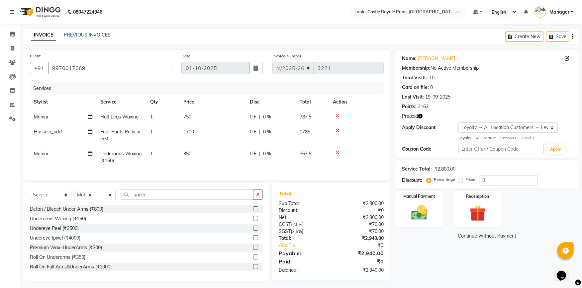
scroll to position [8, 0]
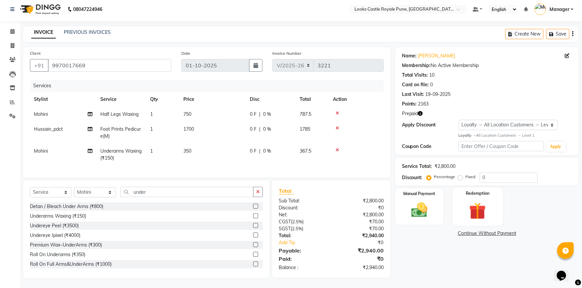
click at [466, 201] on img at bounding box center [477, 211] width 27 height 21
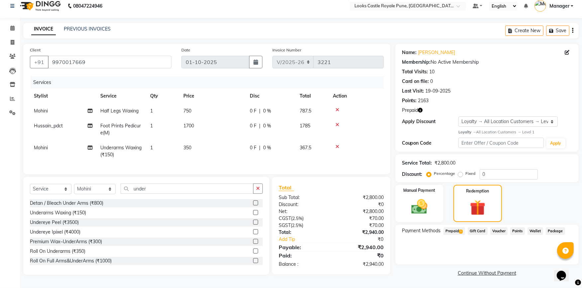
click at [450, 227] on span "Prepaid 1" at bounding box center [454, 231] width 22 height 8
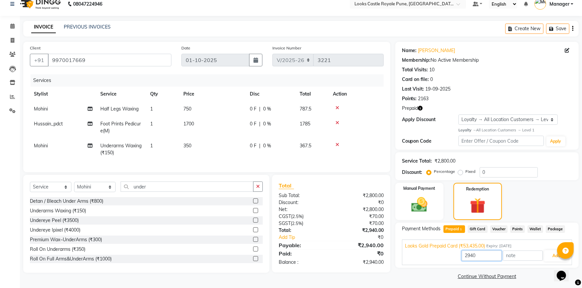
click at [479, 254] on input "2940" at bounding box center [481, 256] width 40 height 10
type input "2800"
click at [547, 257] on button "Add" at bounding box center [556, 255] width 24 height 11
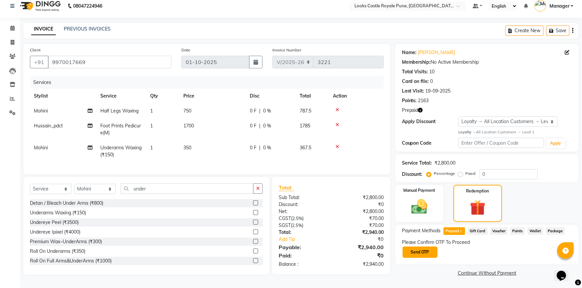
click at [422, 251] on button "Send OTP" at bounding box center [419, 252] width 35 height 11
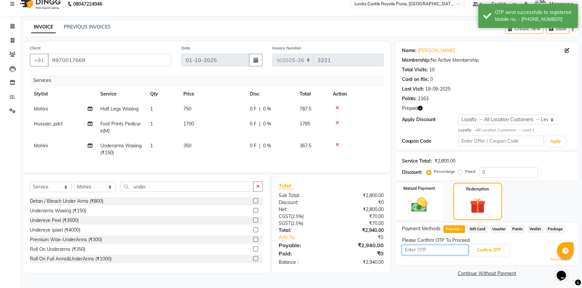
click at [419, 251] on input "text" at bounding box center [435, 250] width 66 height 10
type input "2416"
click at [504, 246] on button "Confirm OTP" at bounding box center [489, 250] width 40 height 11
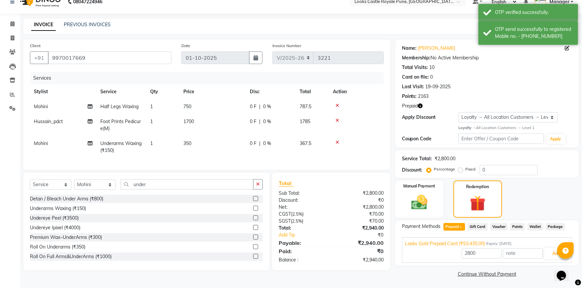
scroll to position [11, 0]
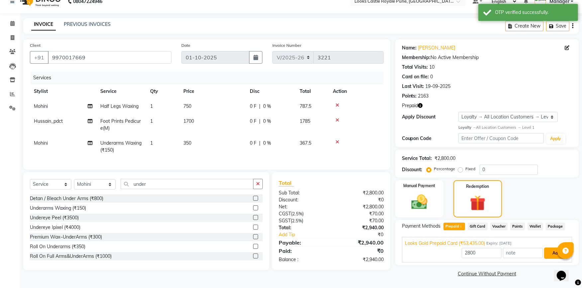
click at [550, 256] on button "Add" at bounding box center [556, 253] width 24 height 11
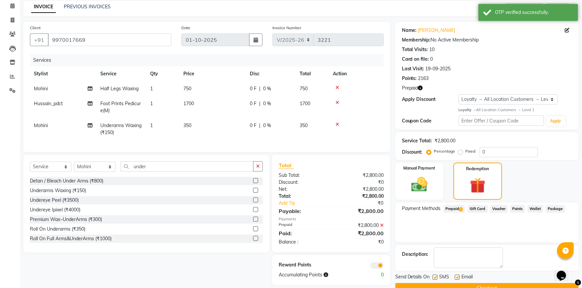
scroll to position [42, 0]
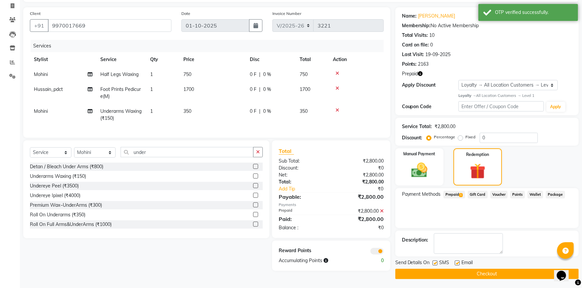
click at [440, 269] on button "Checkout" at bounding box center [486, 274] width 183 height 10
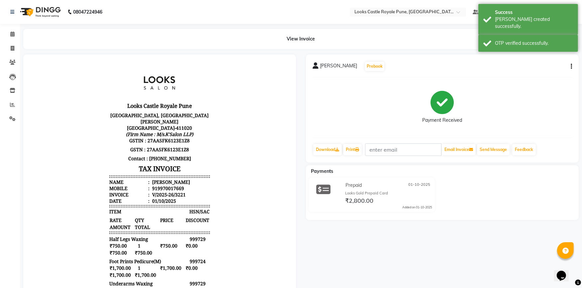
click at [493, 142] on div "priyanka thakkar Prebook Payment Received Download Print Email Invoice Send Mes…" at bounding box center [442, 108] width 273 height 108
click at [493, 145] on button "Send Message" at bounding box center [493, 149] width 33 height 11
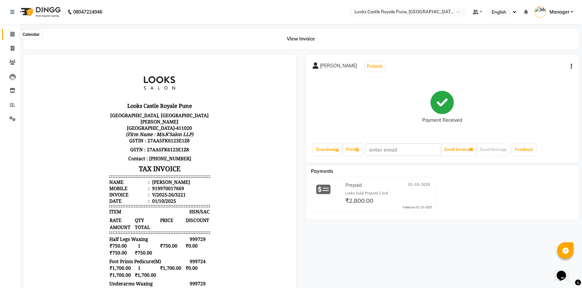
click at [12, 32] on icon at bounding box center [12, 34] width 4 height 5
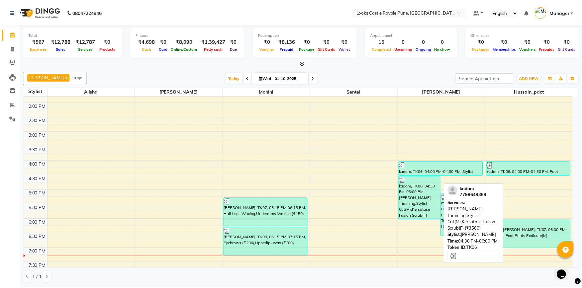
scroll to position [147, 0]
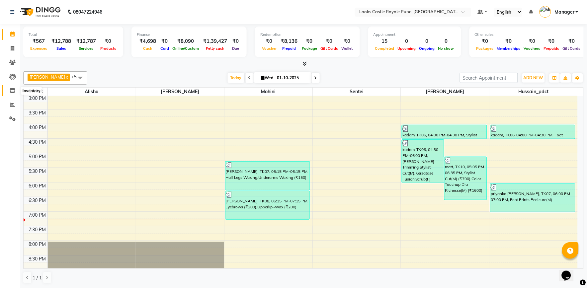
click at [14, 89] on icon at bounding box center [13, 90] width 6 height 5
select select
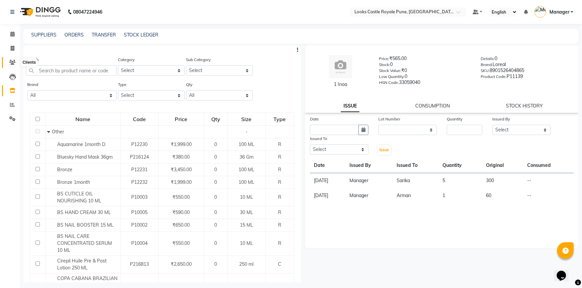
click at [10, 63] on icon at bounding box center [12, 62] width 6 height 5
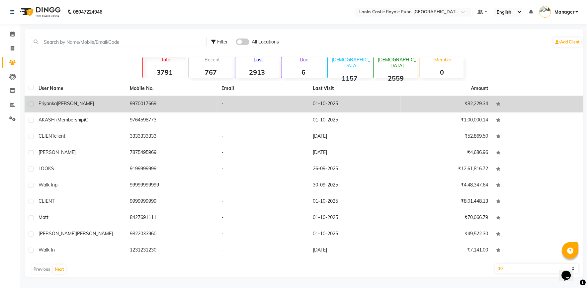
click at [72, 103] on span "thakkar" at bounding box center [75, 104] width 37 height 6
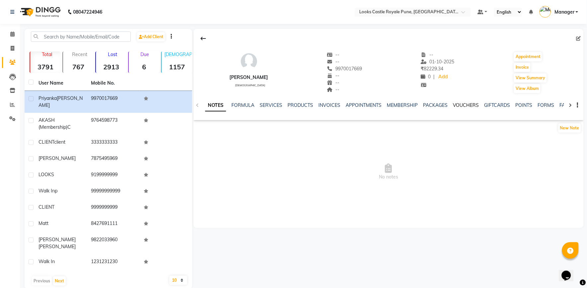
click at [457, 104] on link "VOUCHERS" at bounding box center [466, 105] width 26 height 6
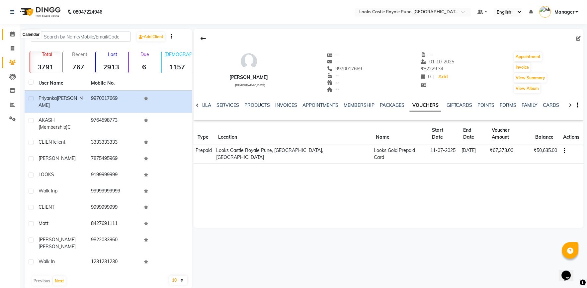
click at [10, 38] on span at bounding box center [13, 35] width 12 height 8
